Goal: Information Seeking & Learning: Check status

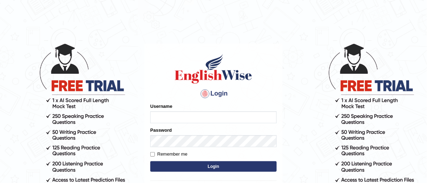
type input "Bakhshish_ewonline"
drag, startPoint x: 152, startPoint y: 154, endPoint x: 158, endPoint y: 157, distance: 6.9
click at [152, 154] on input "Remember me" at bounding box center [152, 154] width 5 height 5
checkbox input "true"
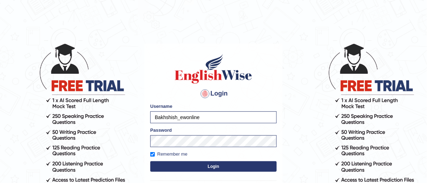
click at [180, 167] on button "Login" at bounding box center [213, 166] width 126 height 11
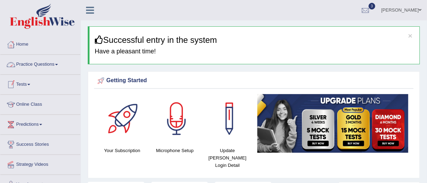
click at [26, 84] on link "Tests" at bounding box center [40, 84] width 80 height 18
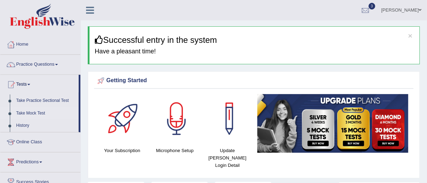
click at [31, 114] on link "Take Mock Test" at bounding box center [46, 113] width 66 height 13
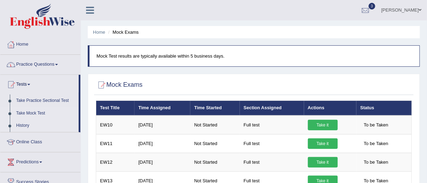
click at [21, 121] on link "History" at bounding box center [46, 125] width 66 height 13
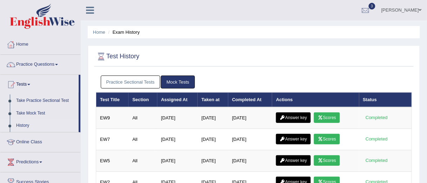
click at [171, 81] on link "Mock Tests" at bounding box center [178, 81] width 34 height 13
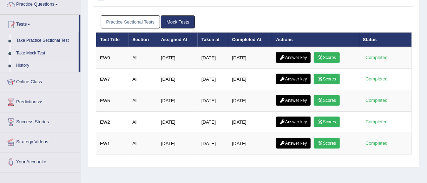
scroll to position [65, 0]
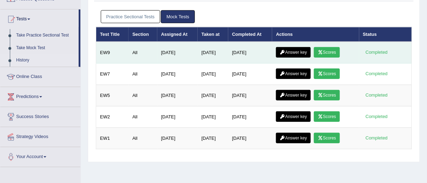
click at [334, 51] on link "Scores" at bounding box center [327, 52] width 26 height 11
